Goal: Information Seeking & Learning: Learn about a topic

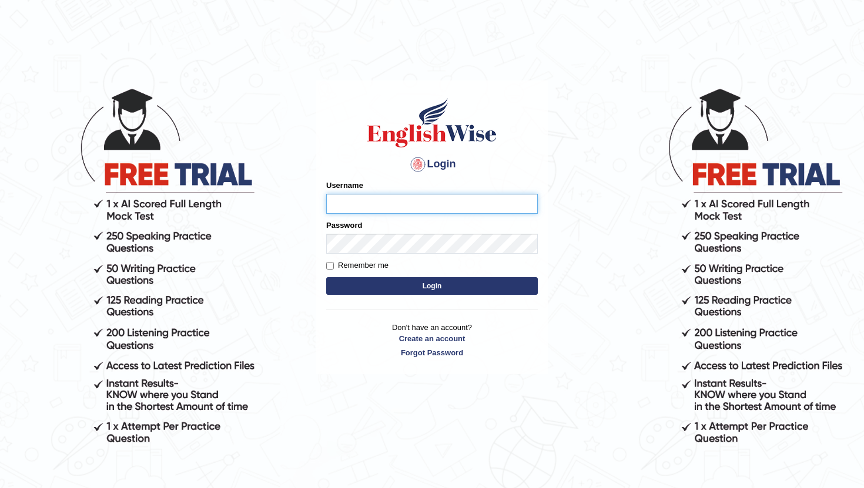
type input "Renu363"
click at [486, 58] on main "Login Please fix the following errors: Username Renu363 Password Remember me Lo…" at bounding box center [431, 209] width 235 height 333
click at [401, 294] on button "Login" at bounding box center [432, 286] width 212 height 18
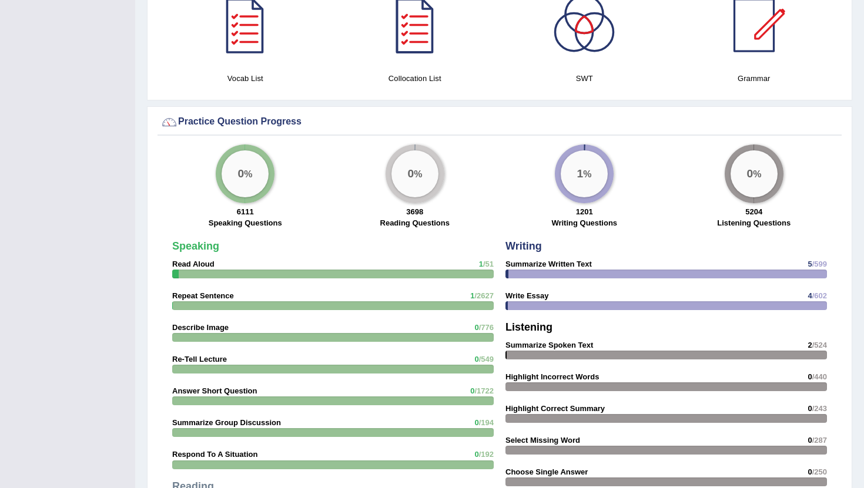
scroll to position [836, 0]
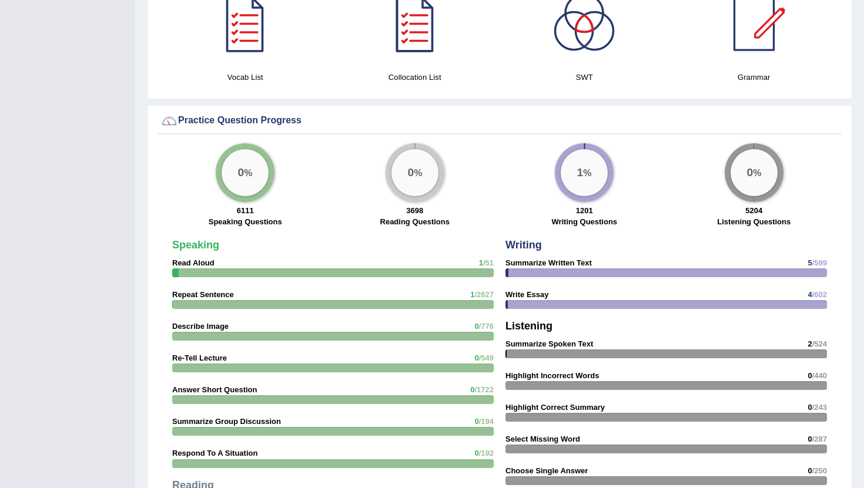
click at [591, 176] on div "1 %" at bounding box center [584, 172] width 47 height 47
click at [413, 189] on div "0 %" at bounding box center [414, 172] width 47 height 47
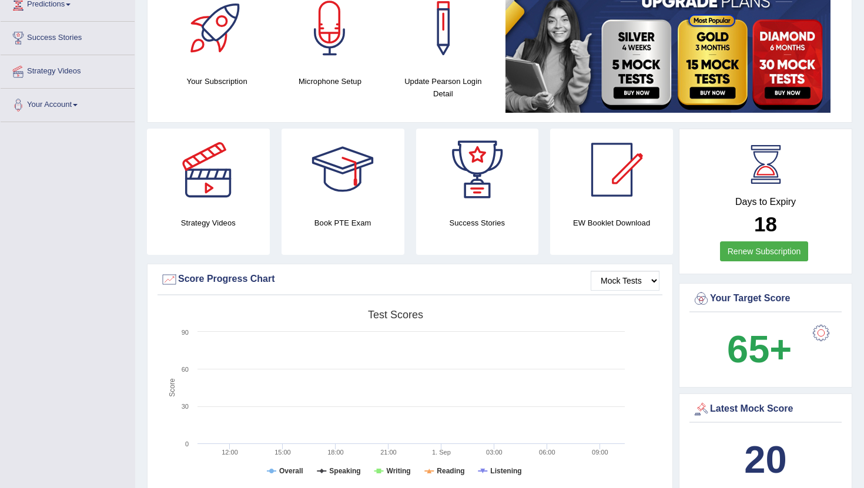
scroll to position [0, 0]
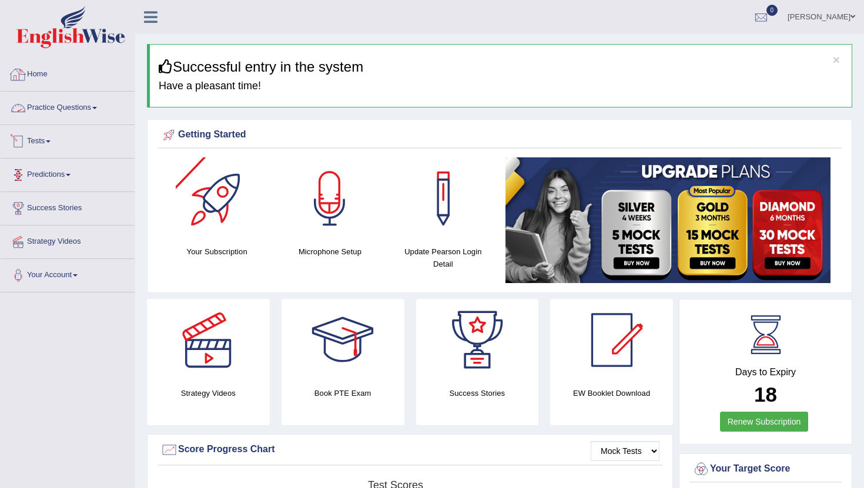
click at [66, 107] on link "Practice Questions" at bounding box center [68, 106] width 134 height 29
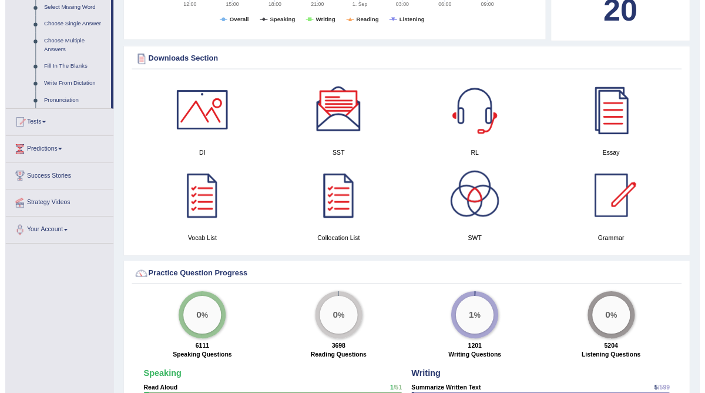
scroll to position [586, 0]
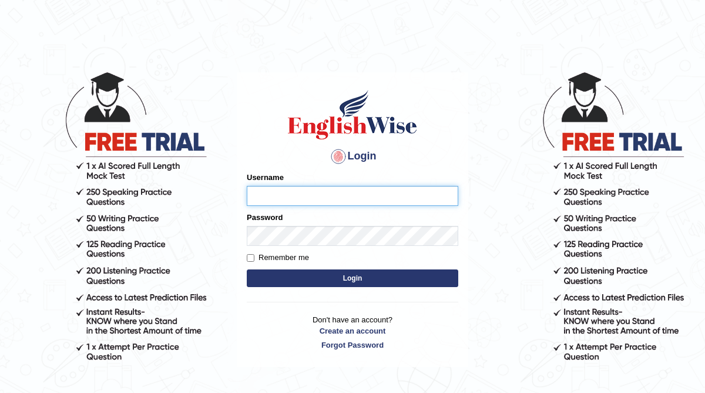
type input "Renu363"
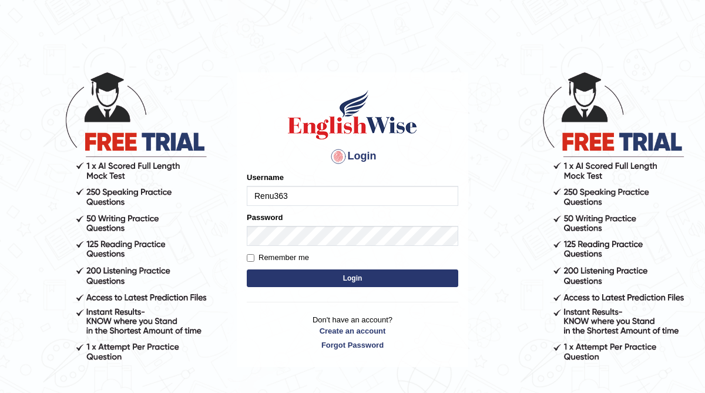
click at [342, 277] on button "Login" at bounding box center [353, 278] width 212 height 18
type input "Renu363"
click at [319, 281] on button "Login" at bounding box center [353, 278] width 212 height 18
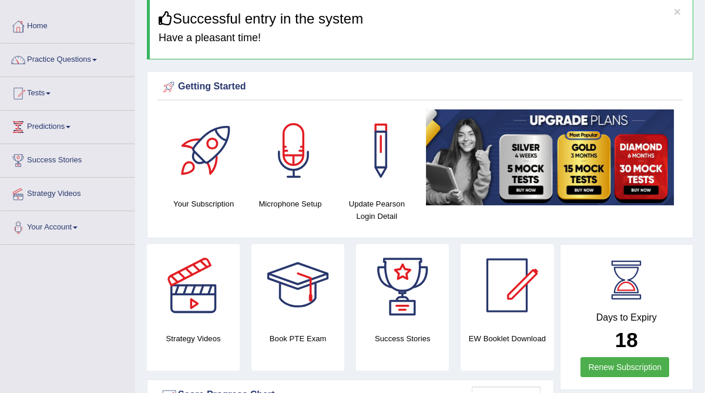
scroll to position [75, 0]
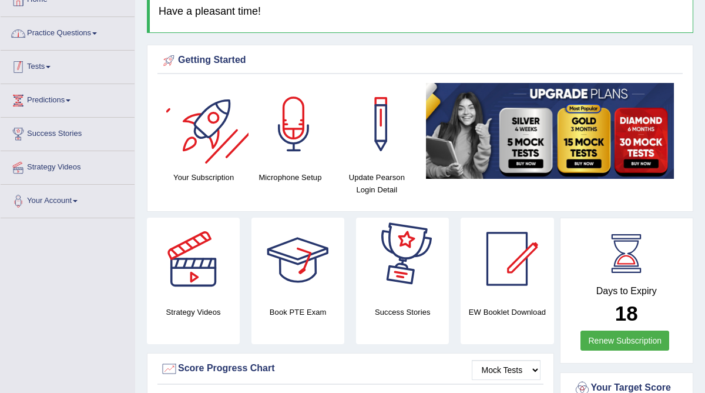
click at [62, 28] on link "Practice Questions" at bounding box center [68, 31] width 134 height 29
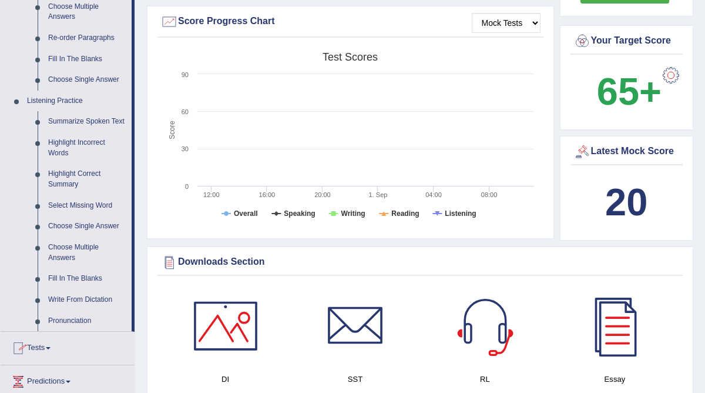
scroll to position [483, 0]
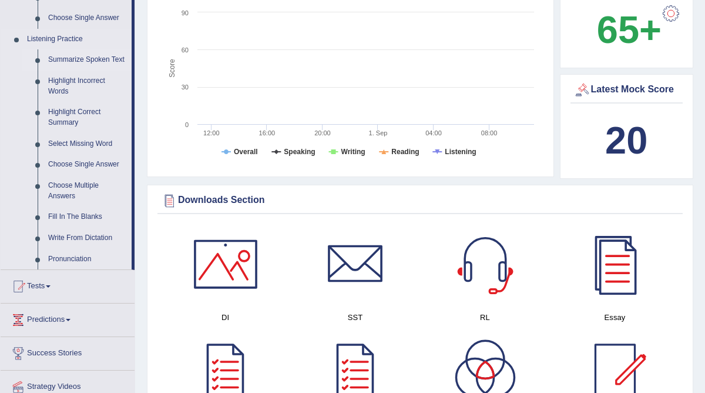
click at [57, 62] on link "Summarize Spoken Text" at bounding box center [87, 59] width 89 height 21
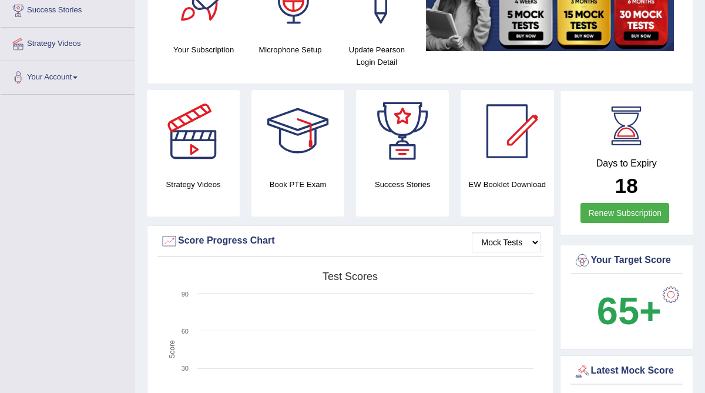
scroll to position [155, 0]
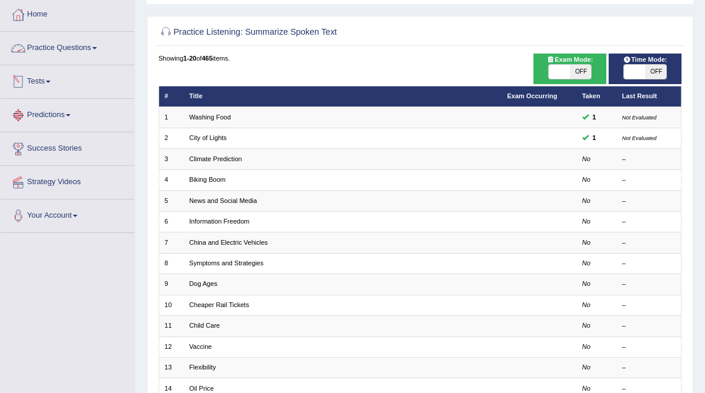
scroll to position [70, 0]
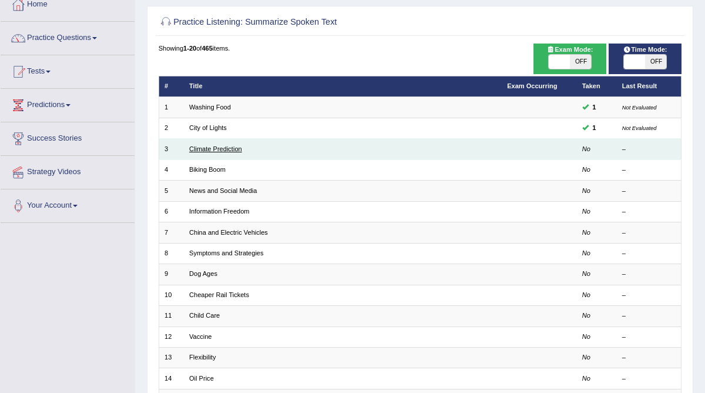
click at [219, 150] on link "Climate Prediction" at bounding box center [215, 148] width 53 height 7
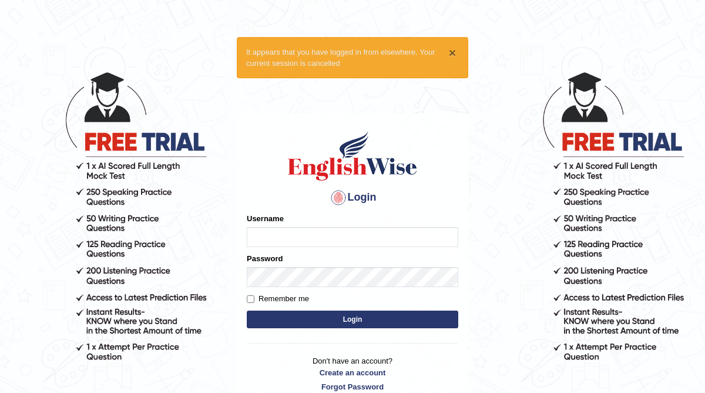
type input "Renu363"
click at [454, 51] on button "×" at bounding box center [452, 52] width 7 height 12
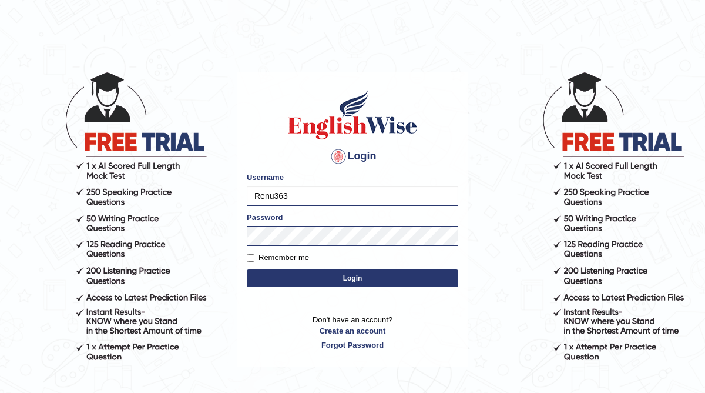
click at [370, 279] on button "Login" at bounding box center [353, 278] width 212 height 18
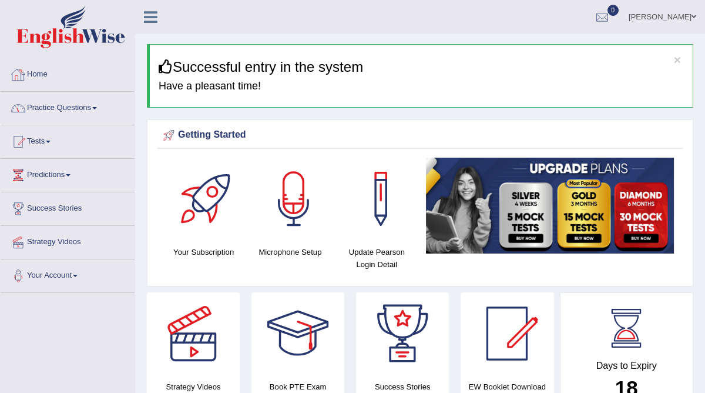
click at [85, 102] on link "Practice Questions" at bounding box center [68, 106] width 134 height 29
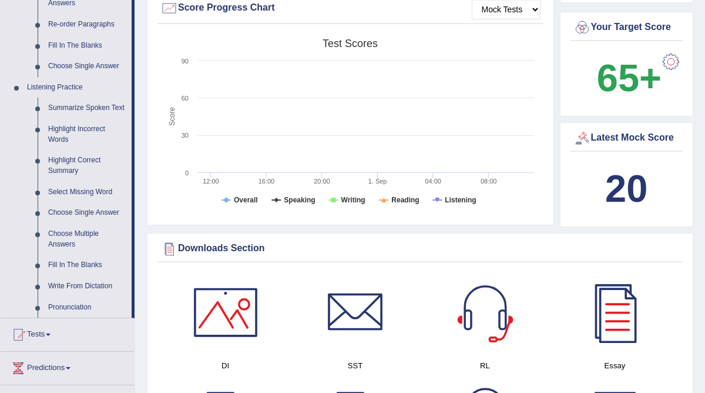
scroll to position [404, 0]
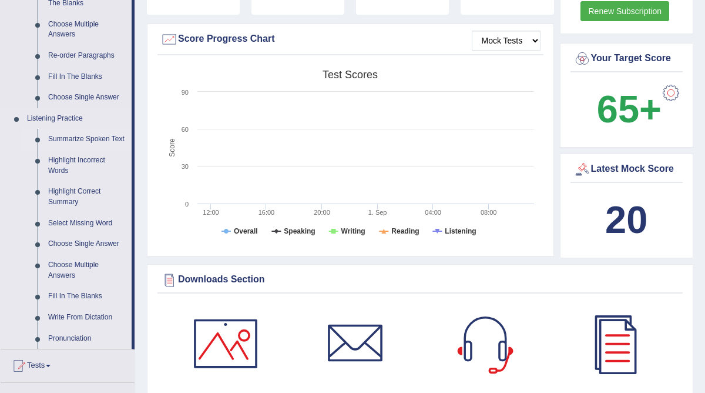
click at [71, 136] on link "Summarize Spoken Text" at bounding box center [87, 139] width 89 height 21
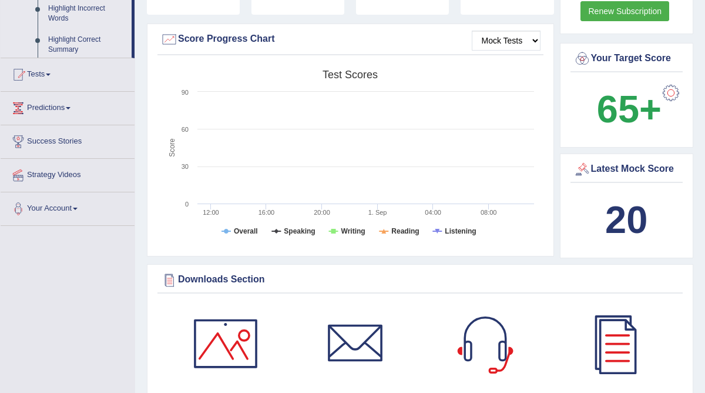
scroll to position [363, 0]
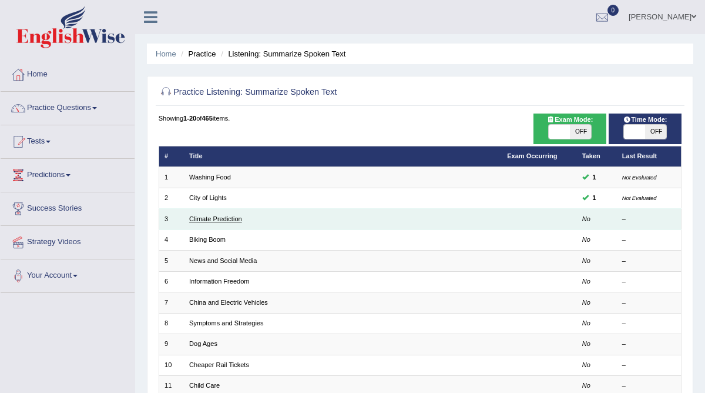
click at [224, 219] on link "Climate Prediction" at bounding box center [215, 218] width 53 height 7
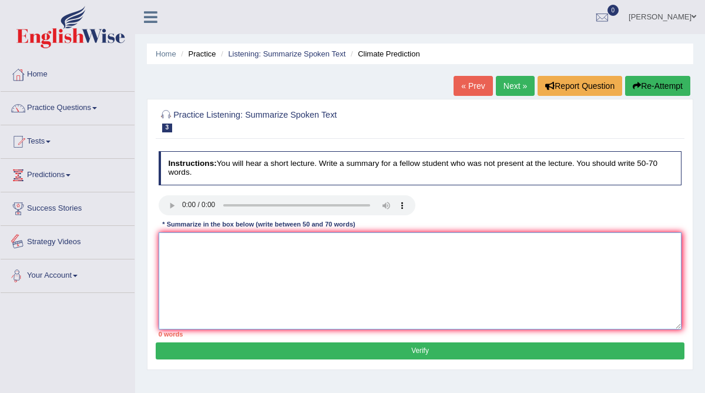
click at [206, 255] on textarea at bounding box center [421, 280] width 524 height 97
click at [262, 242] on textarea "The speaker provided a comphrehensive overview of climate change" at bounding box center [421, 280] width 524 height 97
click at [384, 245] on textarea "The speaker provided a comprehensive overview of climate change" at bounding box center [421, 280] width 524 height 97
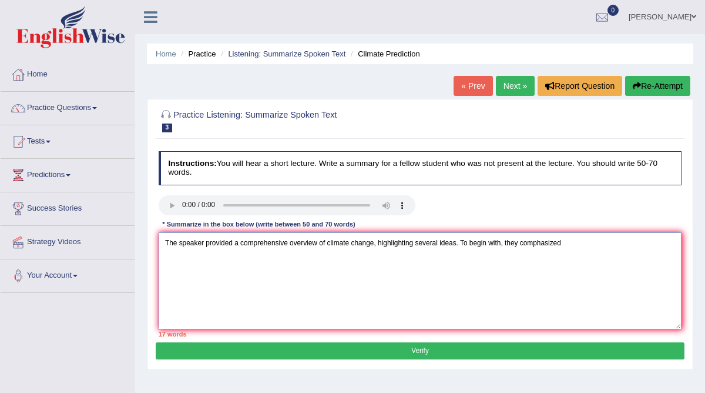
click at [538, 242] on textarea "The speaker provided a comprehensive overview of climate change, highlighting s…" at bounding box center [421, 280] width 524 height 97
click at [586, 246] on textarea "The speaker provided a comprehensive overview of climate change, highlighting s…" at bounding box center [421, 280] width 524 height 97
click at [574, 250] on textarea "The speaker provided a comprehensive overview of climate change, highlighting s…" at bounding box center [421, 280] width 524 height 97
click at [619, 245] on textarea "The speaker provided a comprehensive overview of climate change, highlighting s…" at bounding box center [421, 280] width 524 height 97
click at [616, 244] on textarea "The speaker provided a comprehensive overview of climate change, highlighting s…" at bounding box center [421, 280] width 524 height 97
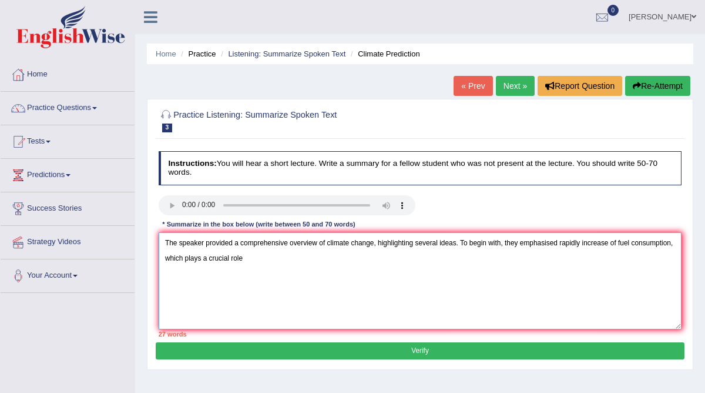
click at [588, 247] on textarea "The speaker provided a comprehensive overview of climate change, highlighting s…" at bounding box center [421, 280] width 524 height 97
click at [379, 293] on textarea "The speaker provided a comprehensive overview of climate change, highlighting s…" at bounding box center [421, 280] width 524 height 97
click at [584, 243] on textarea "The speaker provided a comprehensive overview of climate change, highlighting s…" at bounding box center [421, 280] width 524 height 97
click at [581, 264] on textarea "The speaker provided a comprehensive overview of climate change, highlighting s…" at bounding box center [421, 280] width 524 height 97
click at [562, 242] on textarea "The speaker provided a comprehensive overview of climate change, highlighting s…" at bounding box center [421, 280] width 524 height 97
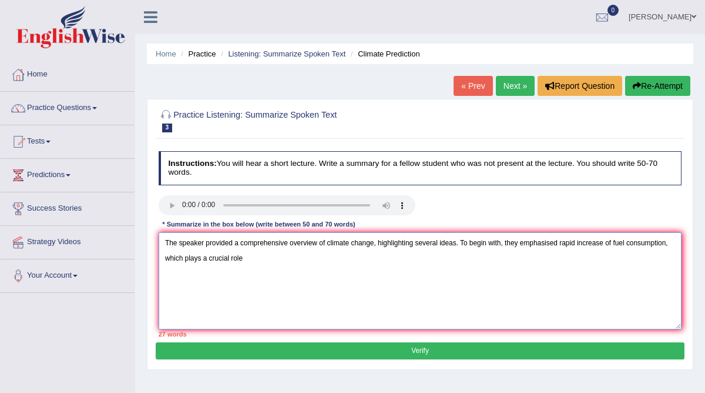
click at [324, 242] on textarea "The speaker provided a comprehensive overview of climate change, highlighting s…" at bounding box center [421, 280] width 524 height 97
click at [284, 253] on textarea "The speaker provided a comprehensive overview of climate change, highlighting s…" at bounding box center [421, 280] width 524 height 97
click at [272, 258] on textarea "The speaker provided a comprehensive overview of climate change, highlighting s…" at bounding box center [421, 280] width 524 height 97
click at [358, 262] on textarea "The speaker provided a comprehensive overview of climate change, highlighting s…" at bounding box center [421, 280] width 524 height 97
click at [310, 254] on textarea "The speaker provided a comprehensive overview of climate change, highlighting s…" at bounding box center [421, 280] width 524 height 97
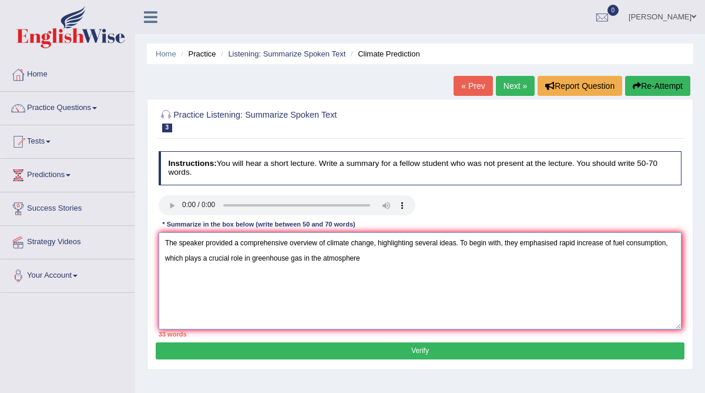
click at [369, 252] on textarea "The speaker provided a comprehensive overview of climate change, highlighting s…" at bounding box center [421, 280] width 524 height 97
click at [615, 243] on textarea "The speaker provided a comprehensive overview of climate change, highlighting s…" at bounding box center [421, 280] width 524 height 97
click at [537, 264] on textarea "The speaker provided a comprehensive overview of climate change, highlighting s…" at bounding box center [421, 280] width 524 height 97
click at [413, 262] on textarea "The speaker provided a comprehensive overview of climate change, highlighting s…" at bounding box center [421, 280] width 524 height 97
click at [571, 256] on textarea "The speaker provided a comprehensive overview of climate change, highlighting s…" at bounding box center [421, 280] width 524 height 97
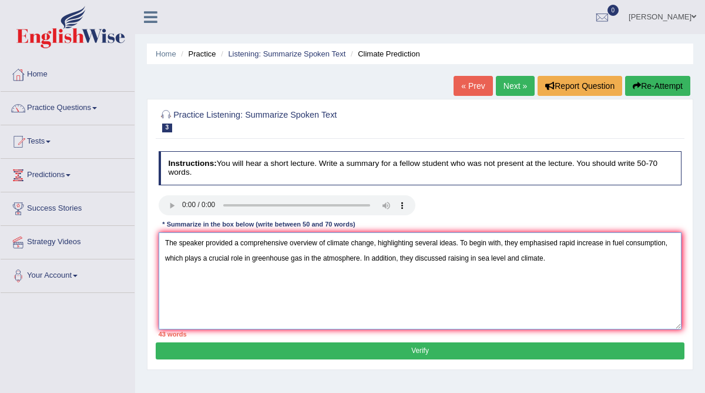
click at [457, 259] on textarea "The speaker provided a comprehensive overview of climate change, highlighting s…" at bounding box center [421, 280] width 524 height 97
click at [564, 263] on textarea "The speaker provided a comprehensive overview of climate change, highlighting s…" at bounding box center [421, 280] width 524 height 97
click at [490, 260] on textarea "The speaker provided a comprehensive overview of climate change, highlighting s…" at bounding box center [421, 280] width 524 height 97
click at [574, 260] on textarea "The speaker provided a comprehensive overview of climate change, highlighting s…" at bounding box center [421, 280] width 524 height 97
click at [489, 258] on textarea "The speaker provided a comprehensive overview of climate change, highlighting s…" at bounding box center [421, 280] width 524 height 97
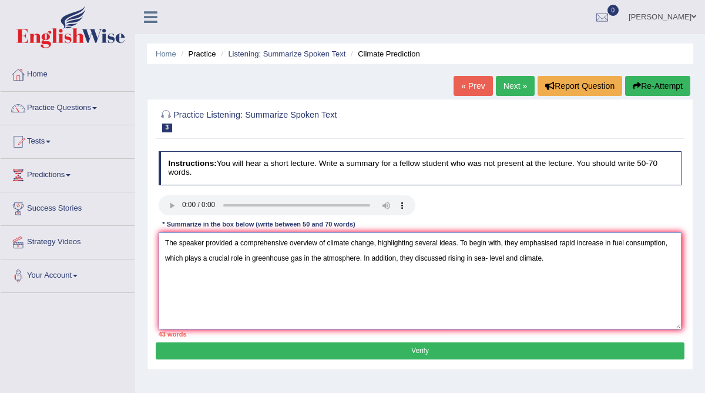
click at [488, 258] on textarea "The speaker provided a comprehensive overview of climate change, highlighting s…" at bounding box center [421, 280] width 524 height 97
click at [503, 259] on textarea "The speaker provided a comprehensive overview of climate change, highlighting s…" at bounding box center [421, 280] width 524 height 97
click at [475, 261] on textarea "The speaker provided a comprehensive overview of climate change, highlighting s…" at bounding box center [421, 280] width 524 height 97
click at [564, 254] on textarea "The speaker provided a comprehensive overview of climate change, highlighting s…" at bounding box center [421, 280] width 524 height 97
click at [474, 256] on textarea "The speaker provided a comprehensive overview of climate change, highlighting s…" at bounding box center [421, 280] width 524 height 97
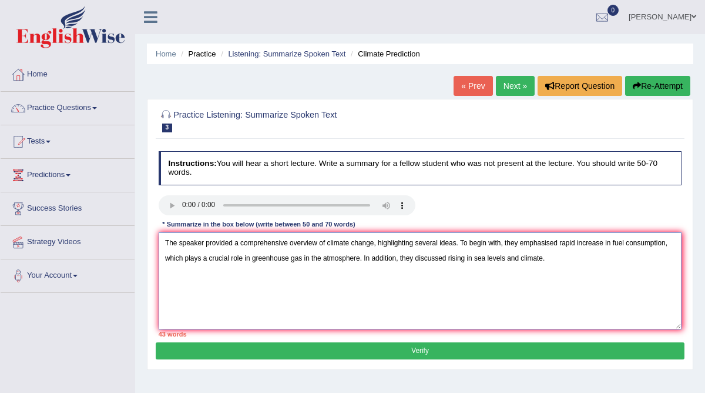
click at [549, 257] on textarea "The speaker provided a comprehensive overview of climate change, highlighting s…" at bounding box center [421, 280] width 524 height 97
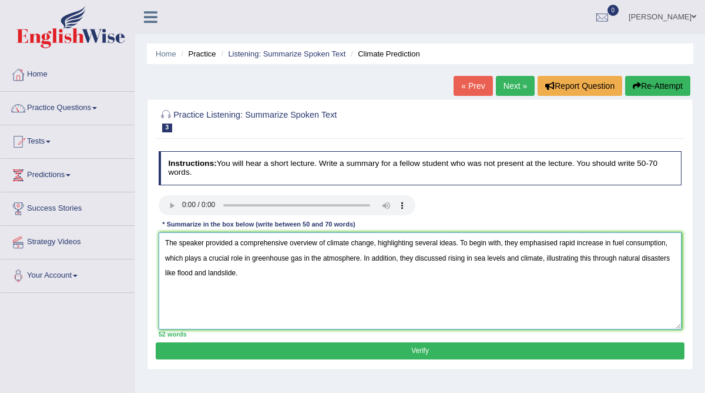
click at [193, 271] on textarea "The speaker provided a comprehensive overview of climate change, highlighting s…" at bounding box center [421, 280] width 524 height 97
click at [237, 271] on textarea "The speaker provided a comprehensive overview of climate change, highlighting s…" at bounding box center [421, 280] width 524 height 97
click at [266, 274] on textarea "The speaker provided a comprehensive overview of climate change, highlighting s…" at bounding box center [421, 280] width 524 height 97
click at [200, 274] on textarea "The speaker provided a comprehensive overview of climate change, highlighting s…" at bounding box center [421, 280] width 524 height 97
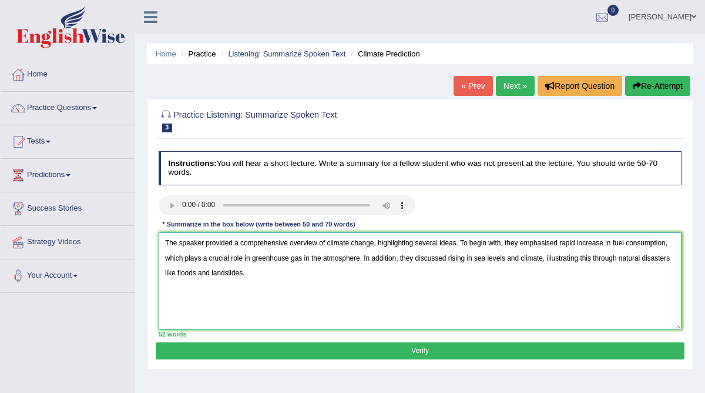
click at [266, 274] on textarea "The speaker provided a comprehensive overview of climate change, highlighting s…" at bounding box center [421, 280] width 524 height 97
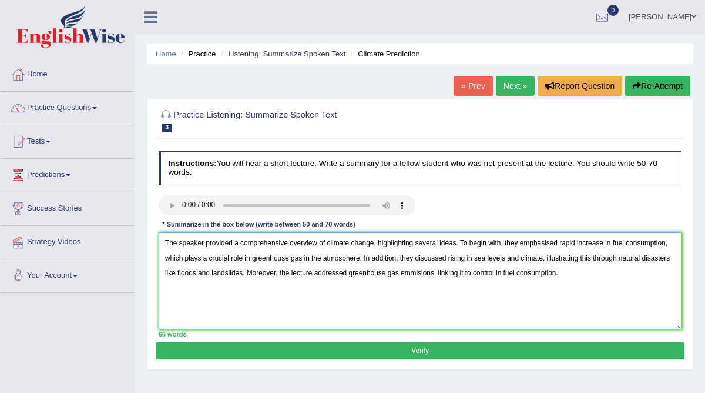
click at [435, 274] on textarea "The speaker provided a comprehensive overview of climate change, highlighting s…" at bounding box center [421, 280] width 524 height 97
click at [416, 273] on textarea "The speaker provided a comprehensive overview of climate change, highlighting s…" at bounding box center [421, 280] width 524 height 97
click at [410, 270] on textarea "The speaker provided a comprehensive overview of climate change, highlighting s…" at bounding box center [421, 280] width 524 height 97
click at [556, 269] on textarea "The speaker provided a comprehensive overview of climate change, highlighting s…" at bounding box center [421, 280] width 524 height 97
click at [430, 274] on textarea "The speaker provided a comprehensive overview of climate change, highlighting s…" at bounding box center [421, 280] width 524 height 97
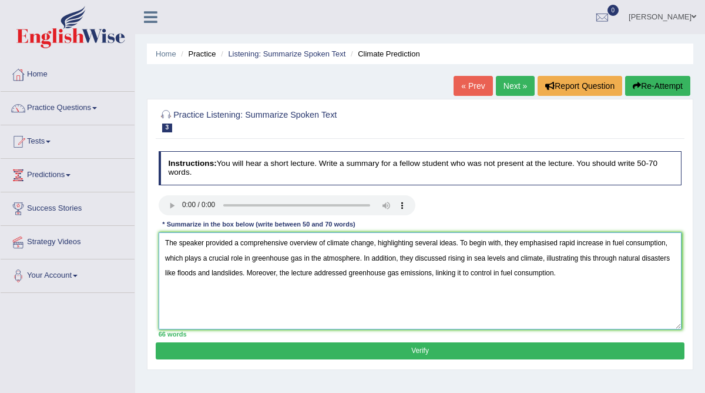
click at [475, 258] on textarea "The speaker provided a comprehensive overview of climate change, highlighting s…" at bounding box center [421, 280] width 524 height 97
click at [578, 245] on textarea "The speaker provided a comprehensive overview of climate change, highlighting s…" at bounding box center [421, 280] width 524 height 97
click at [552, 273] on textarea "The speaker provided a comprehensive overview of climate change, highlighting s…" at bounding box center [421, 280] width 524 height 97
click at [586, 243] on textarea "The speaker provided a comprehensive overview of climate change, highlighting s…" at bounding box center [421, 280] width 524 height 97
click at [579, 264] on textarea "The speaker provided a comprehensive overview of climate change, highlighting s…" at bounding box center [421, 280] width 524 height 97
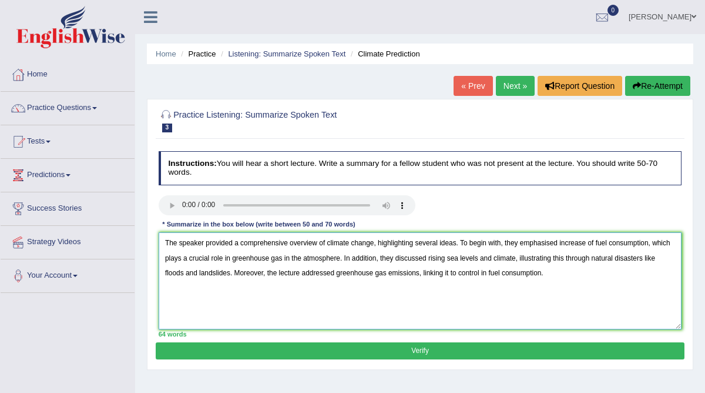
click at [594, 241] on textarea "The speaker provided a comprehensive overview of climate change, highlighting s…" at bounding box center [421, 280] width 524 height 97
click at [591, 241] on textarea "The speaker provided a comprehensive overview of climate change, highlighting s…" at bounding box center [421, 280] width 524 height 97
click at [589, 240] on textarea "The speaker provided a comprehensive overview of climate change, highlighting s…" at bounding box center [421, 280] width 524 height 97
click at [567, 272] on textarea "The speaker provided a comprehensive overview of climate change, highlighting s…" at bounding box center [421, 280] width 524 height 97
click at [595, 241] on textarea "The speaker provided a comprehensive overview of climate change, highlighting s…" at bounding box center [421, 280] width 524 height 97
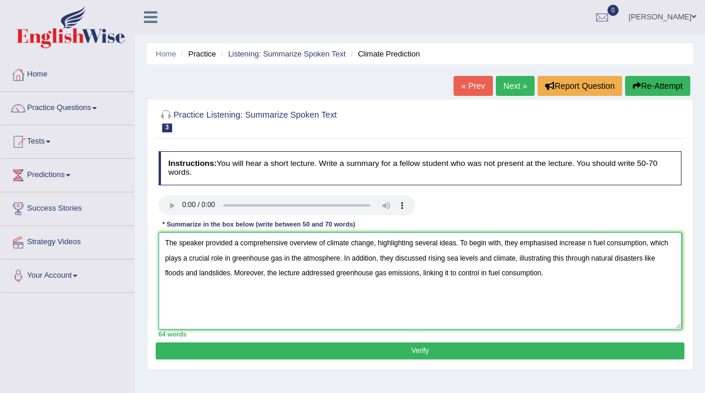
click at [582, 270] on textarea "The speaker provided a comprehensive overview of climate change, highlighting s…" at bounding box center [421, 280] width 524 height 97
click at [590, 240] on textarea "The speaker provided a comprehensive overview of climate change, highlighting s…" at bounding box center [421, 280] width 524 height 97
click at [553, 314] on textarea "The speaker provided a comprehensive overview of climate change, highlighting s…" at bounding box center [421, 280] width 524 height 97
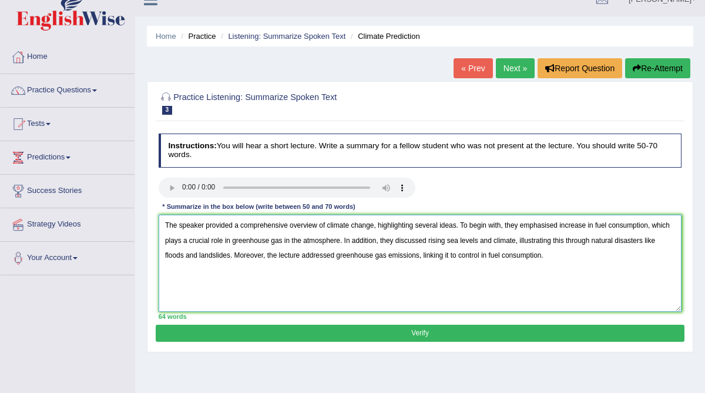
scroll to position [19, 0]
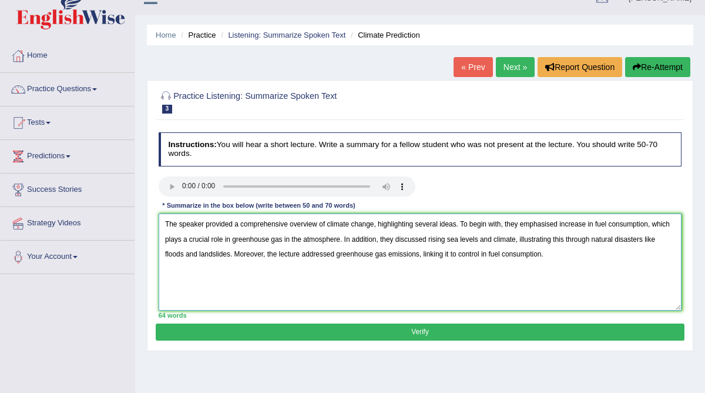
type textarea "The speaker provided a comprehensive overview of climate change, highlighting s…"
click at [488, 334] on button "Verify" at bounding box center [420, 331] width 528 height 17
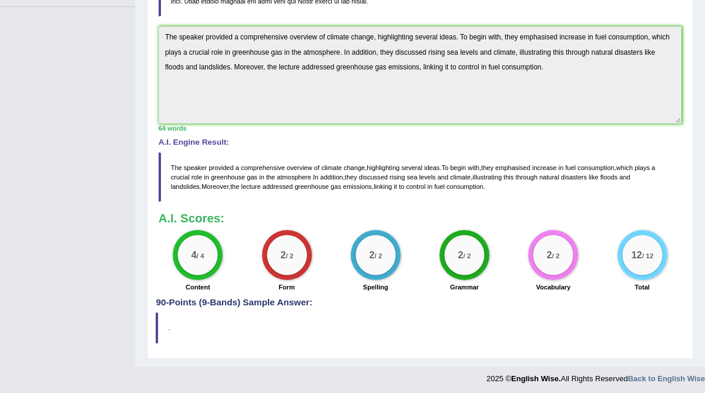
scroll to position [0, 0]
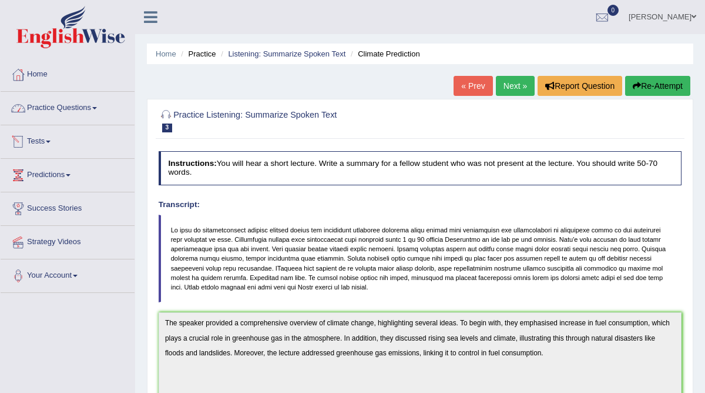
click at [67, 116] on link "Practice Questions" at bounding box center [68, 106] width 134 height 29
